Goal: Information Seeking & Learning: Learn about a topic

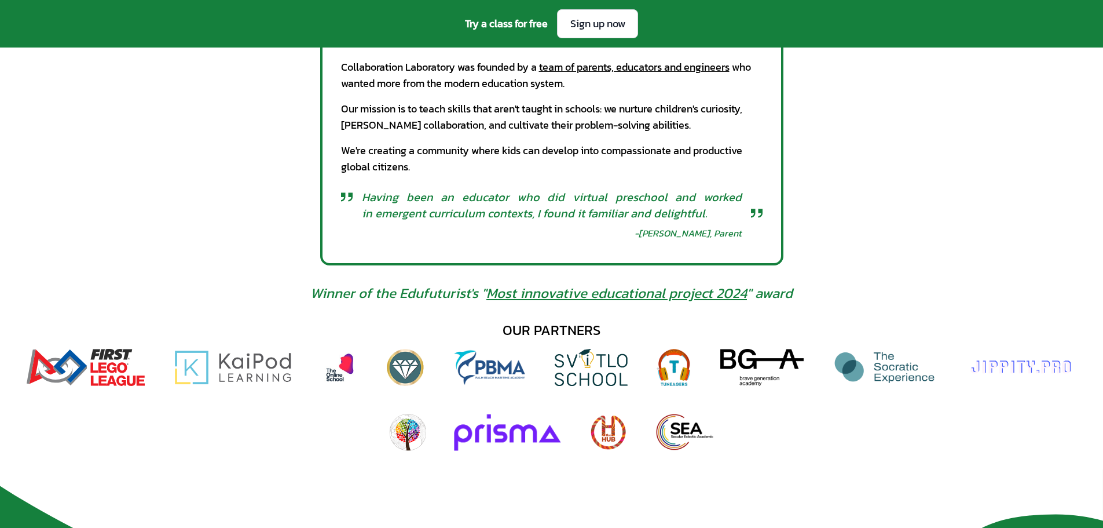
scroll to position [579, 0]
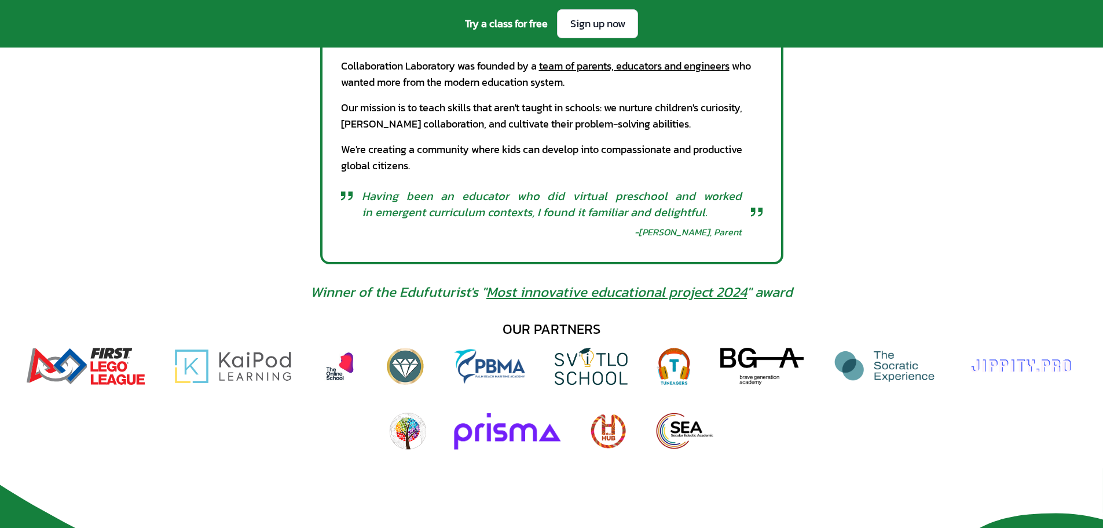
click at [348, 364] on img at bounding box center [339, 366] width 37 height 37
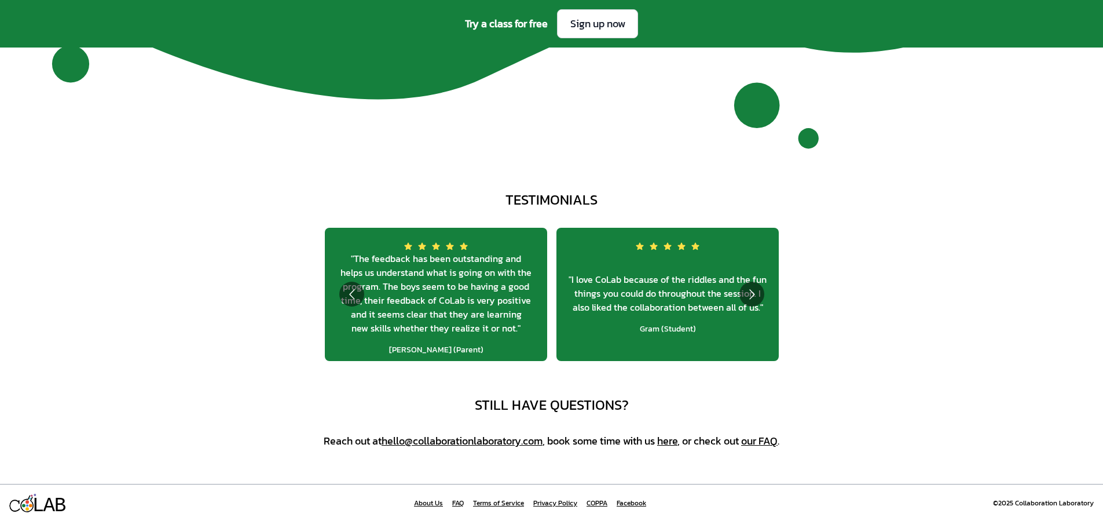
scroll to position [4485, 0]
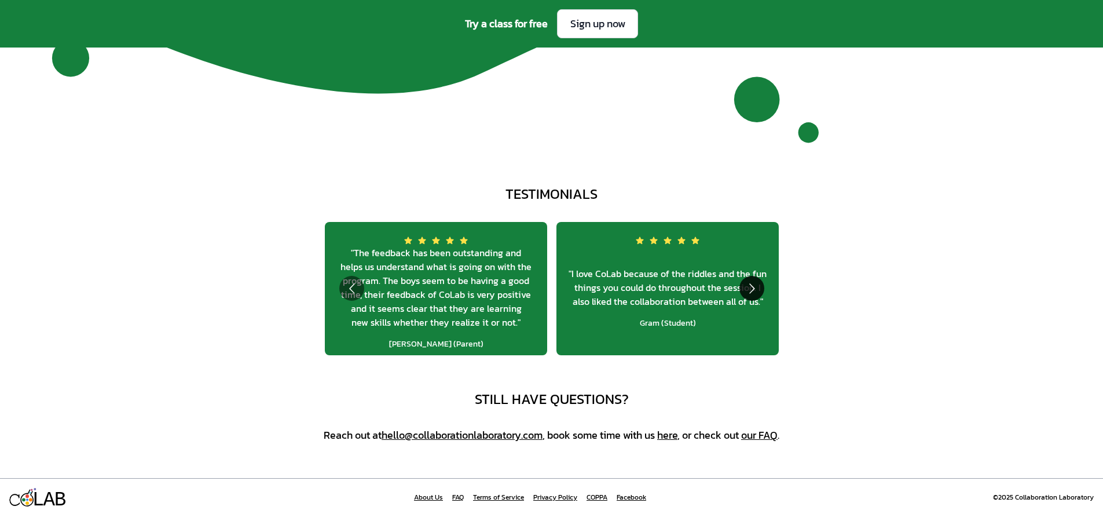
click at [756, 298] on button "Go to next slide" at bounding box center [752, 288] width 25 height 25
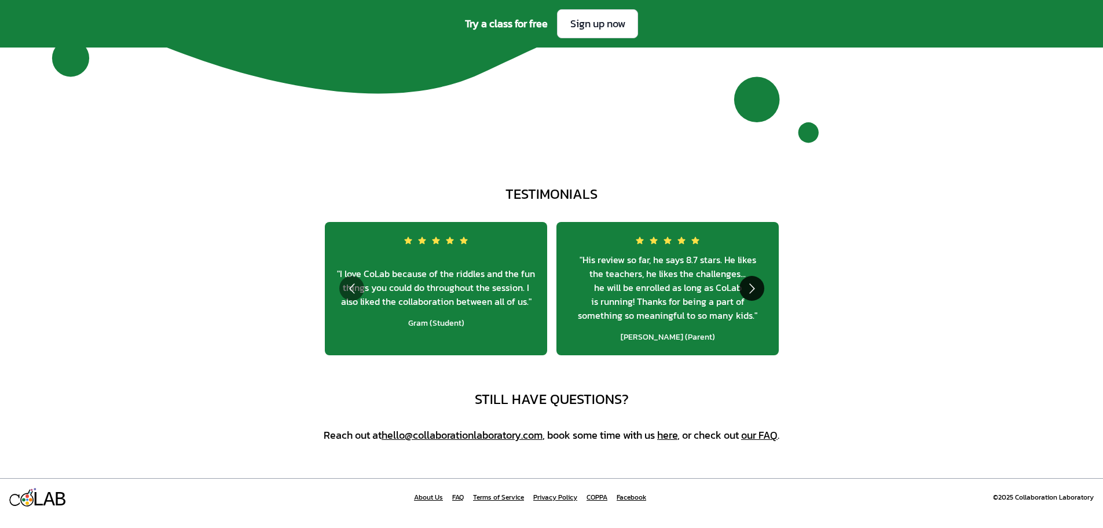
click at [758, 297] on button "Go to next slide" at bounding box center [752, 288] width 25 height 25
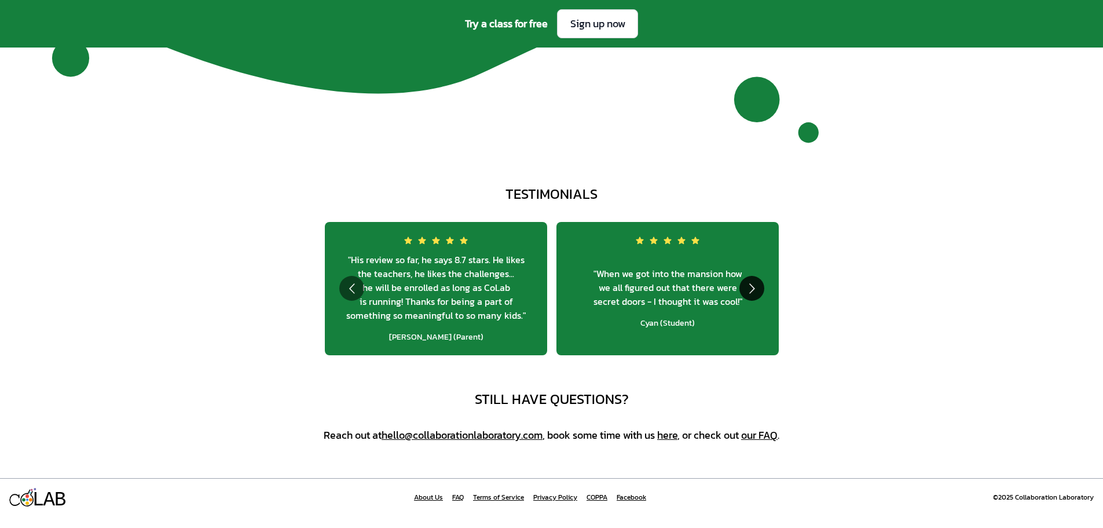
click at [748, 299] on button "Go to next slide" at bounding box center [752, 288] width 25 height 25
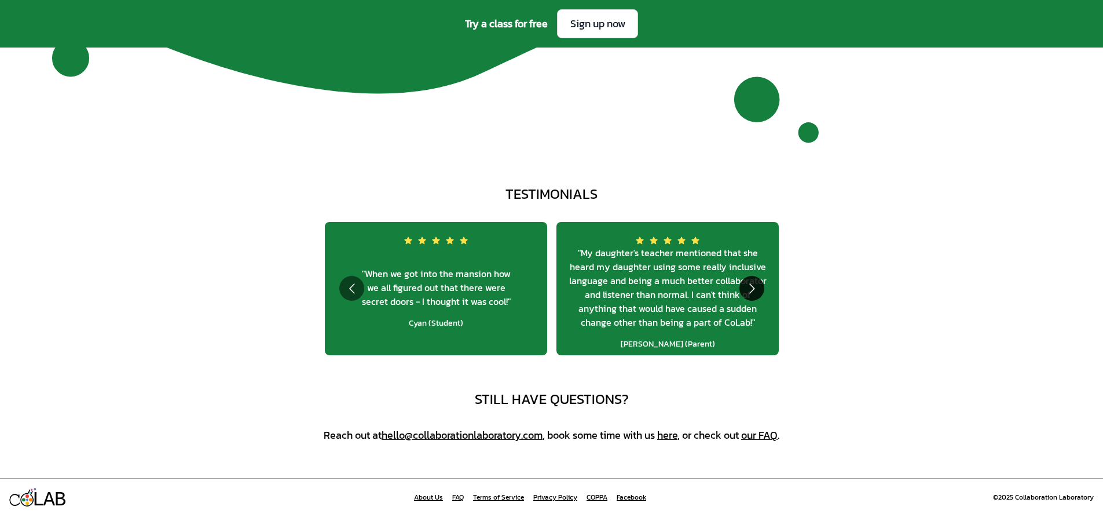
click at [748, 298] on button "Go to next slide" at bounding box center [752, 288] width 25 height 25
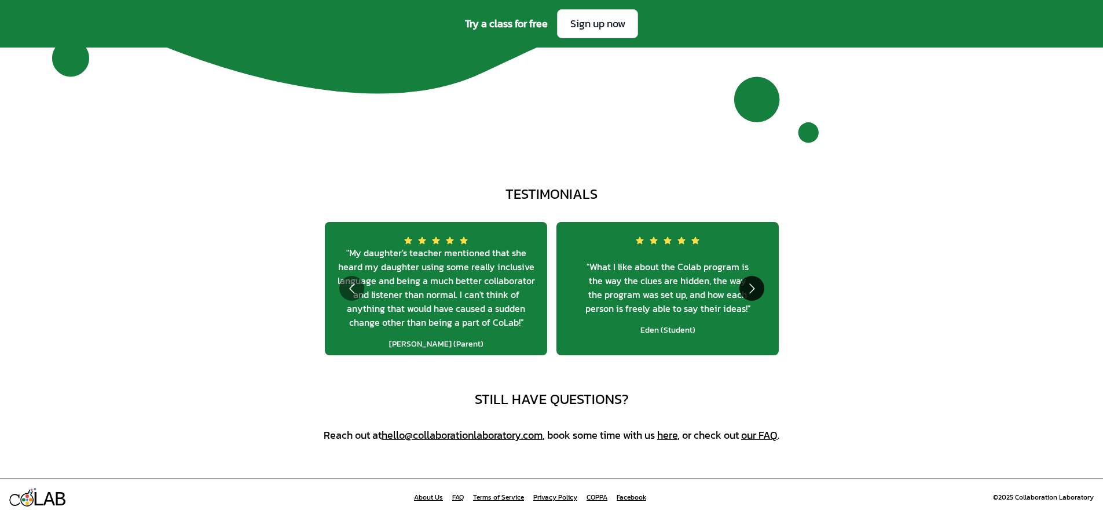
click at [748, 297] on button "Go to next slide" at bounding box center [752, 288] width 25 height 25
click at [744, 295] on button "Go to next slide" at bounding box center [752, 288] width 25 height 25
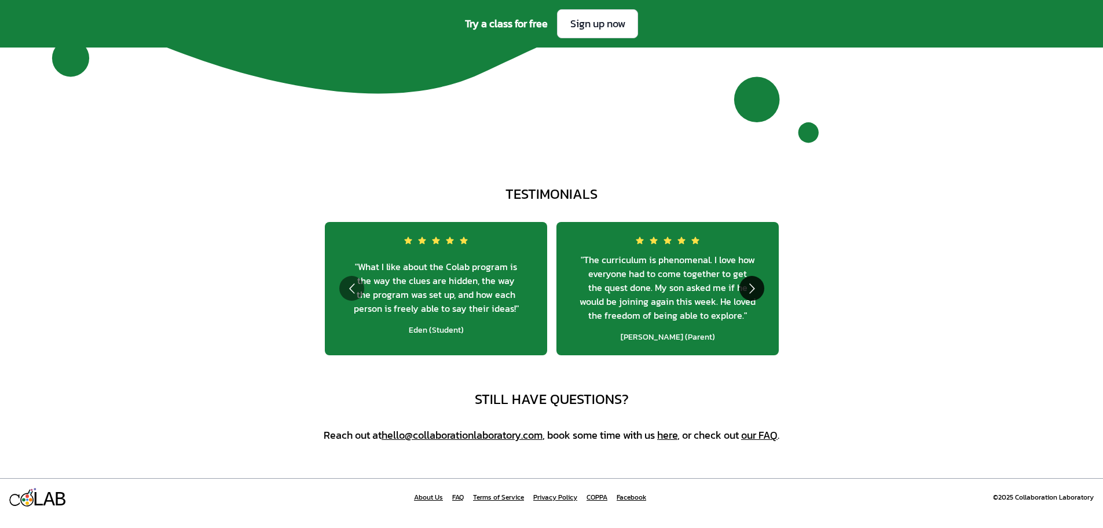
click at [752, 291] on button "Go to next slide" at bounding box center [752, 288] width 25 height 25
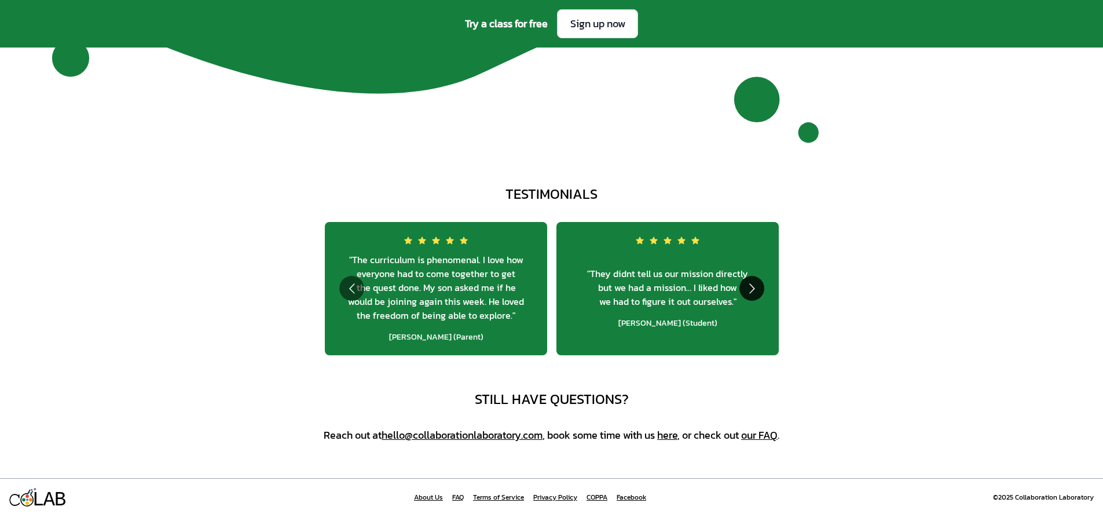
click at [750, 301] on button "Go to next slide" at bounding box center [752, 288] width 25 height 25
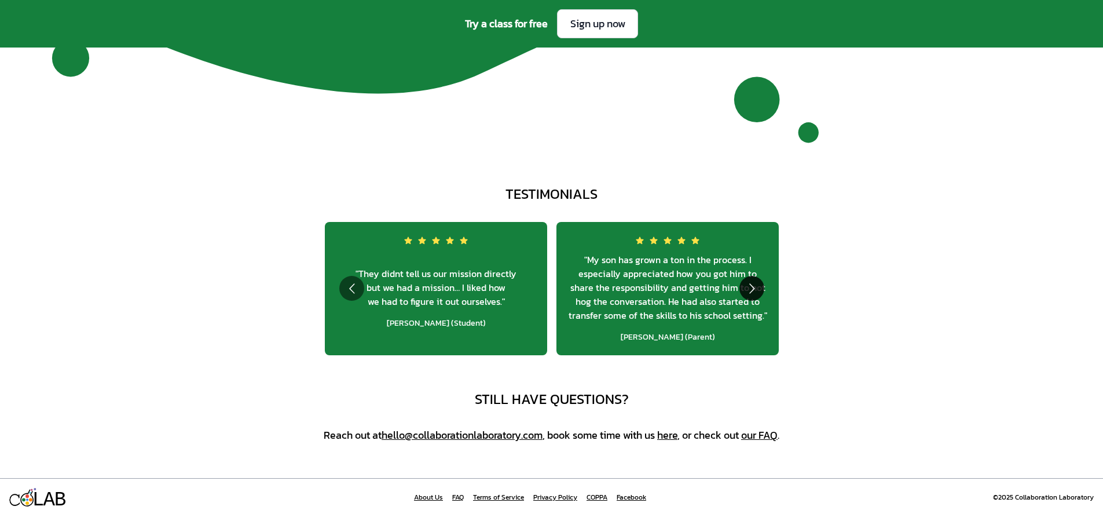
click at [761, 297] on button "Go to next slide" at bounding box center [752, 288] width 25 height 25
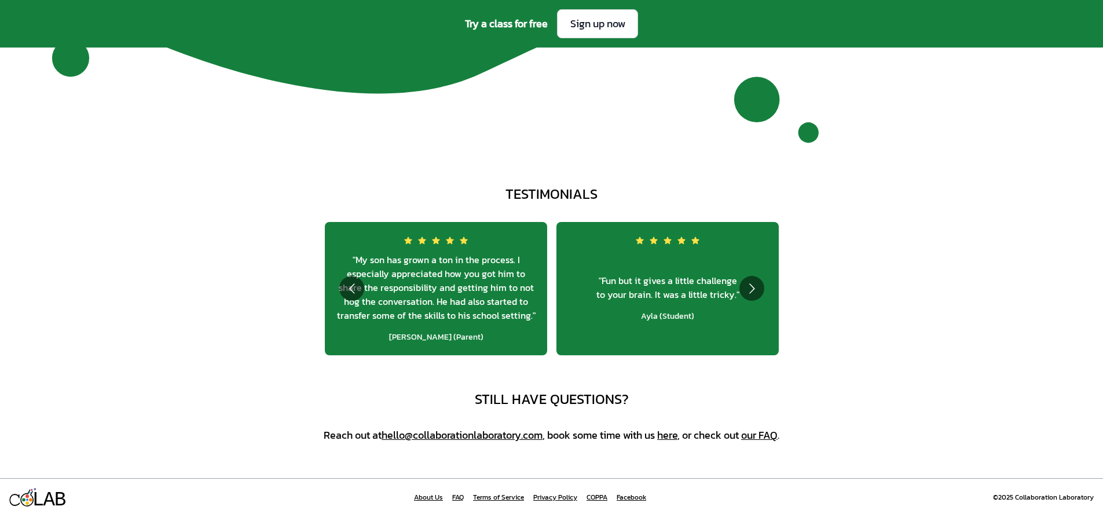
drag, startPoint x: 761, startPoint y: 297, endPoint x: 767, endPoint y: 297, distance: 5.8
click at [762, 297] on button "Go to next slide" at bounding box center [752, 288] width 25 height 25
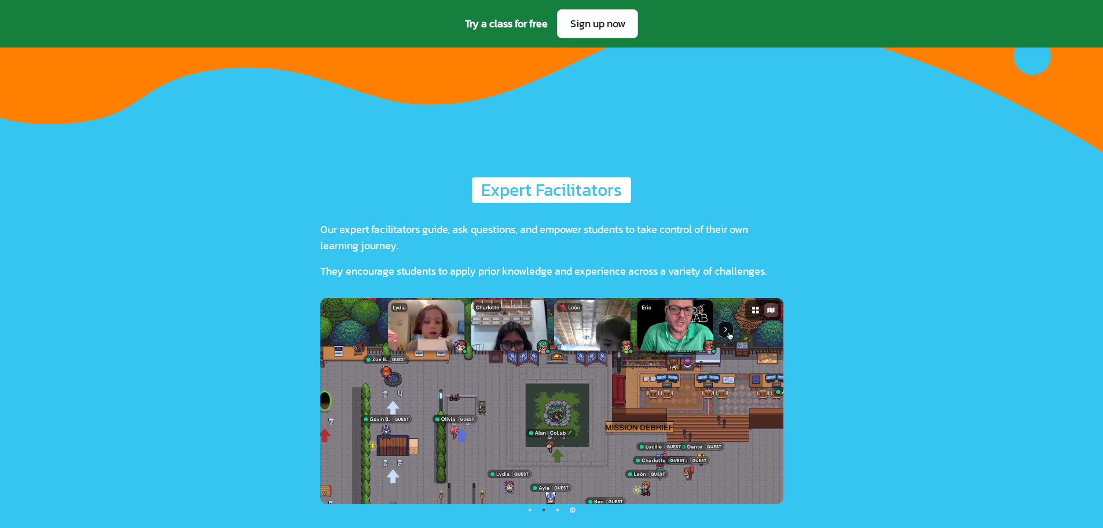
scroll to position [2921, 0]
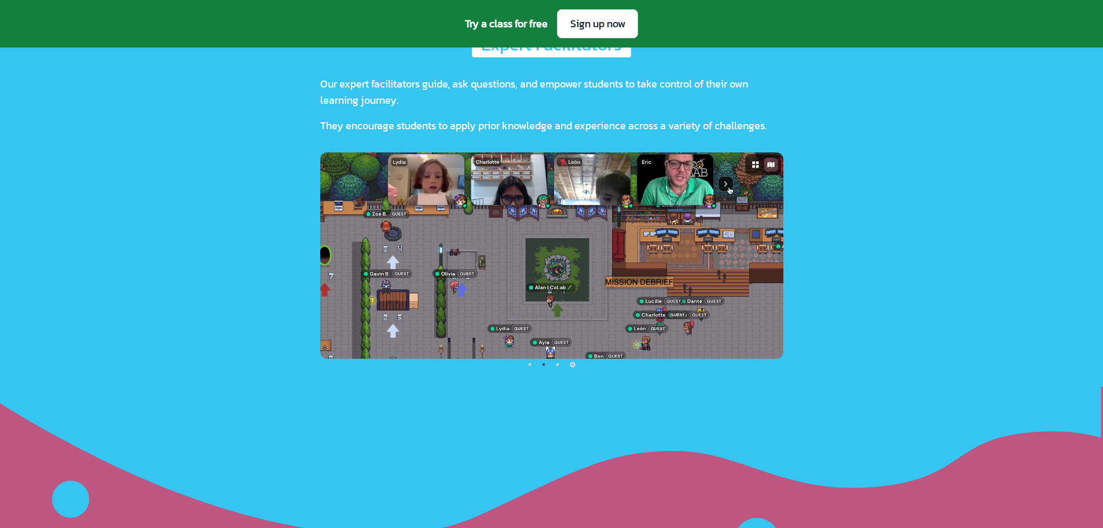
click at [679, 215] on img at bounding box center [551, 255] width 463 height 206
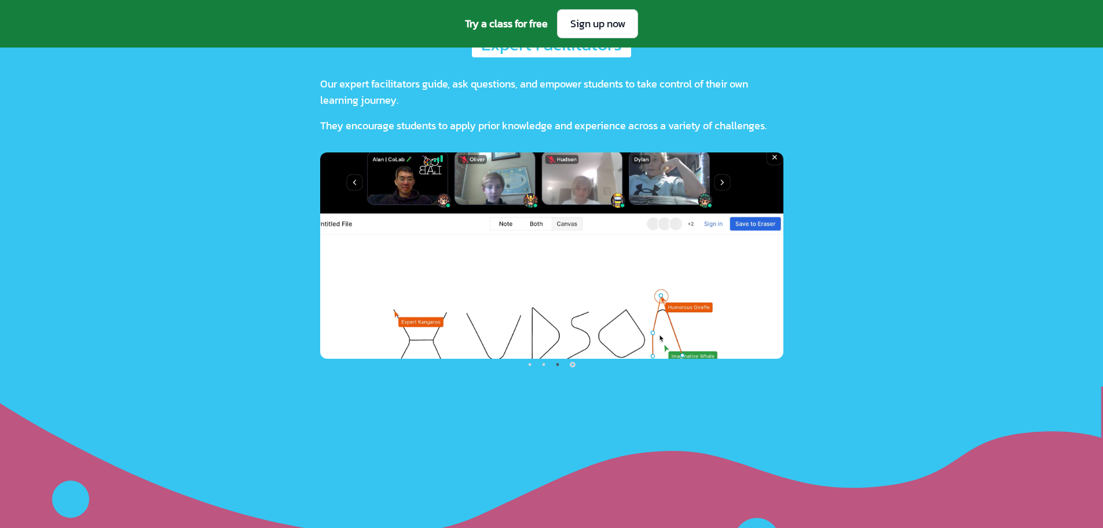
click at [621, 239] on img at bounding box center [551, 255] width 463 height 206
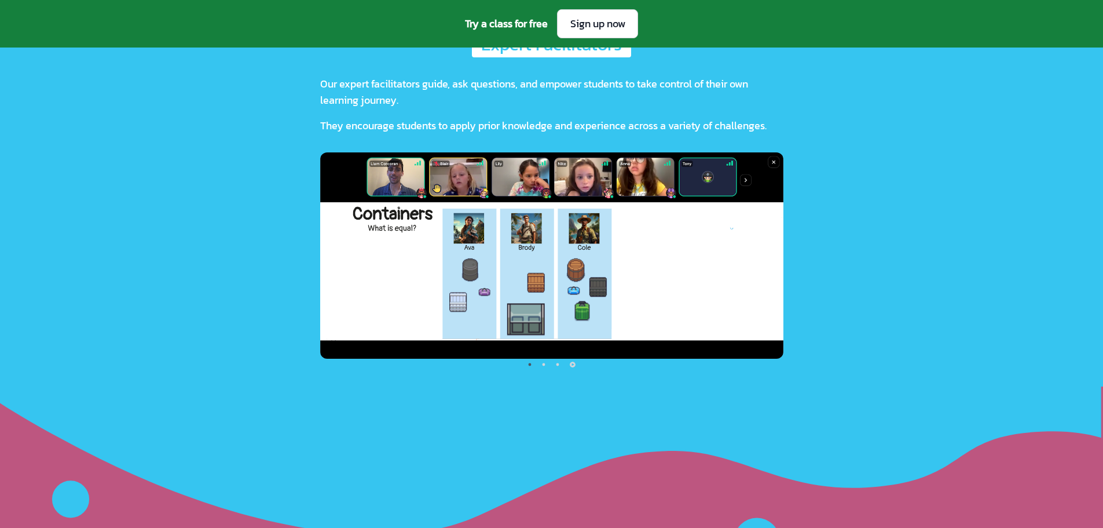
click at [643, 250] on img at bounding box center [551, 255] width 463 height 206
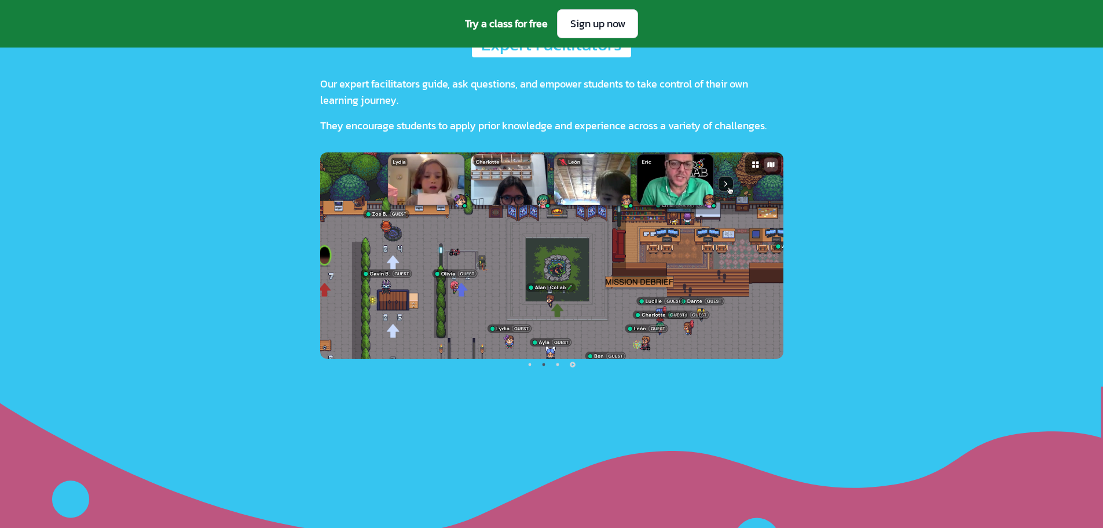
click at [670, 273] on img at bounding box center [551, 255] width 463 height 206
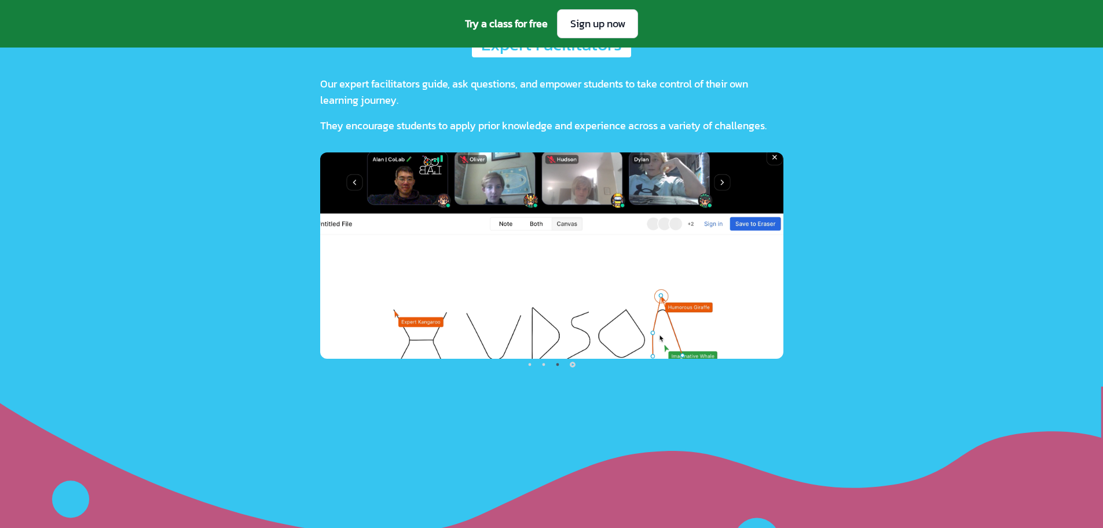
click at [667, 274] on img at bounding box center [551, 255] width 463 height 206
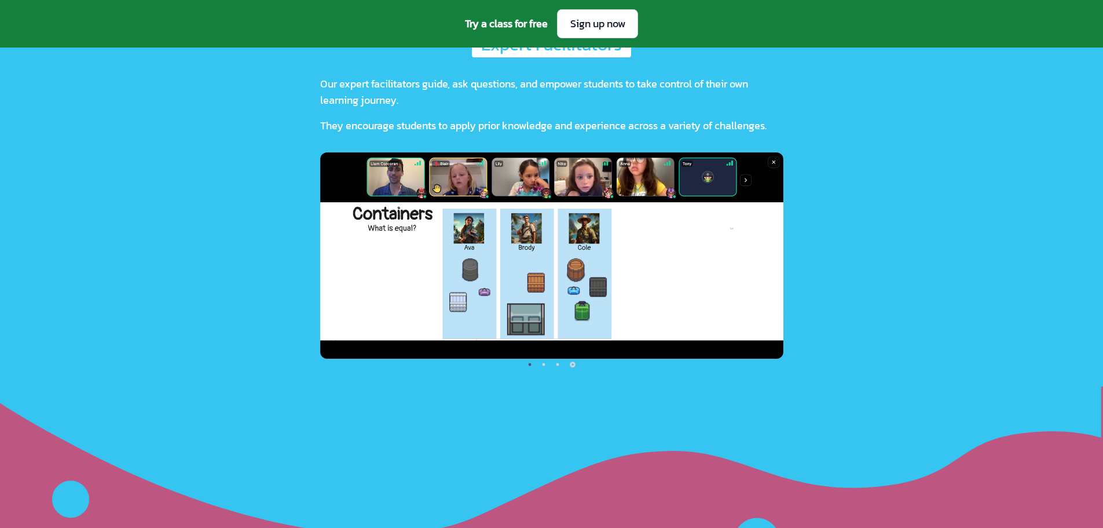
click at [667, 274] on img at bounding box center [551, 255] width 463 height 206
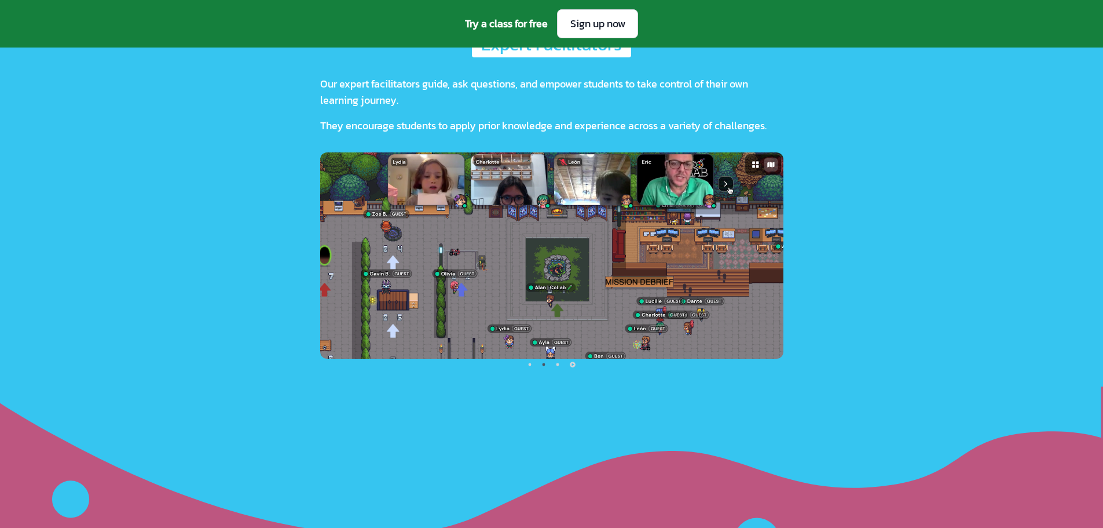
click at [1036, 252] on div "Expert Facilitators Our expert facilitators guide, ask questions, and empower s…" at bounding box center [551, 200] width 1103 height 336
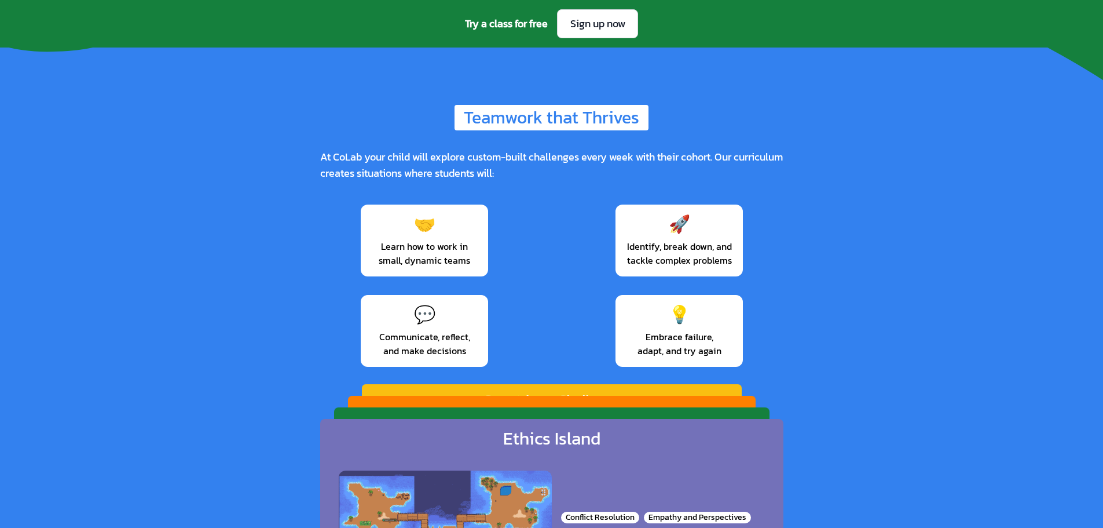
scroll to position [1911, 0]
